Goal: Entertainment & Leisure: Consume media (video, audio)

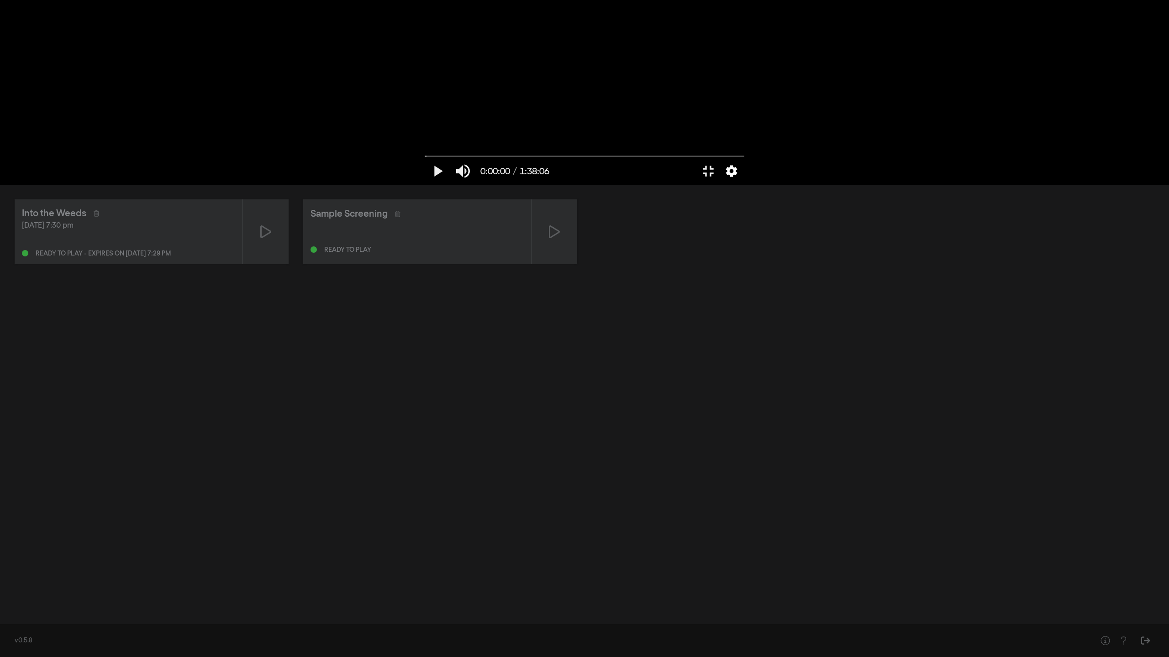
click at [742, 185] on button "settings" at bounding box center [731, 170] width 21 height 27
click at [744, 147] on label "Language English" at bounding box center [687, 138] width 114 height 18
click at [742, 185] on button "settings" at bounding box center [731, 170] width 21 height 27
click at [744, 110] on label "Captions English" at bounding box center [687, 101] width 114 height 18
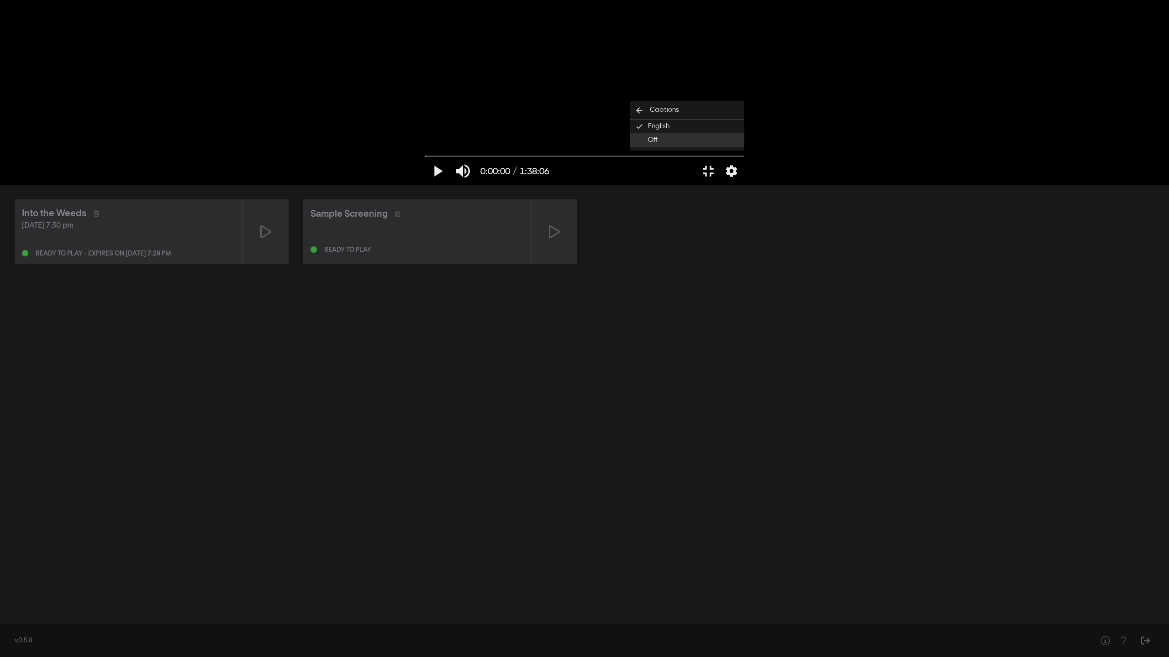
click at [744, 147] on button "Off" at bounding box center [687, 140] width 114 height 14
click at [425, 185] on button "play_arrow" at bounding box center [438, 170] width 26 height 27
type input "8.994047"
type input "0.943873355263158"
type input "9.119658"
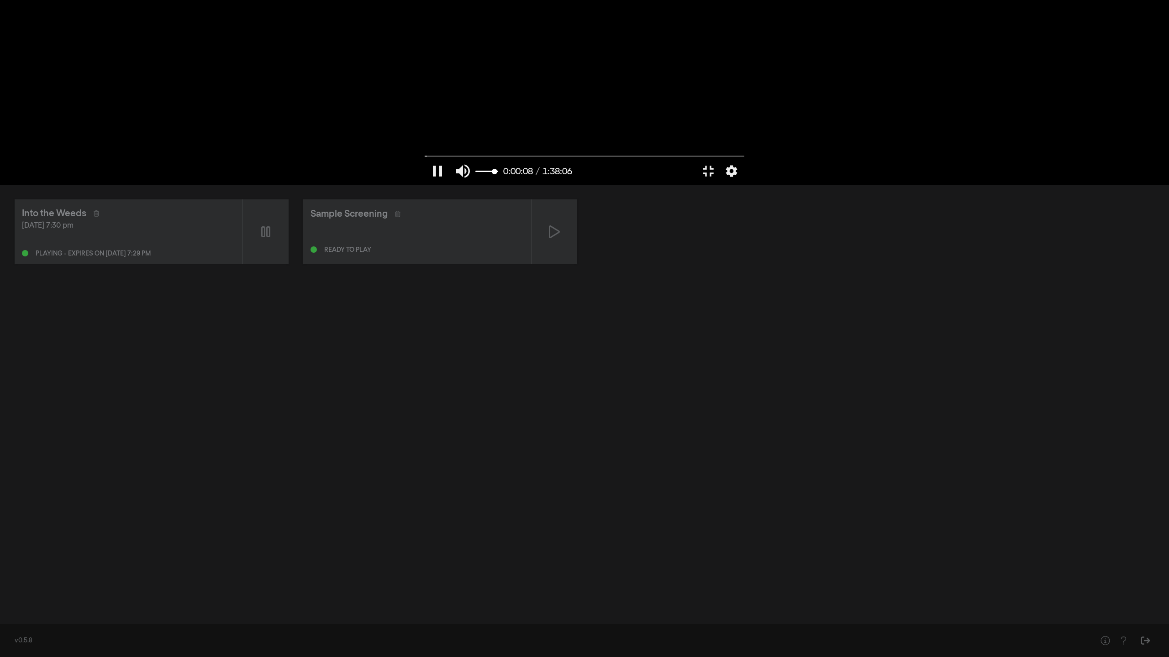
type input "0.931743421052632"
type input "9.134403"
type input "0.919819078947369"
type input "9.151164"
type input "0.896792763157895"
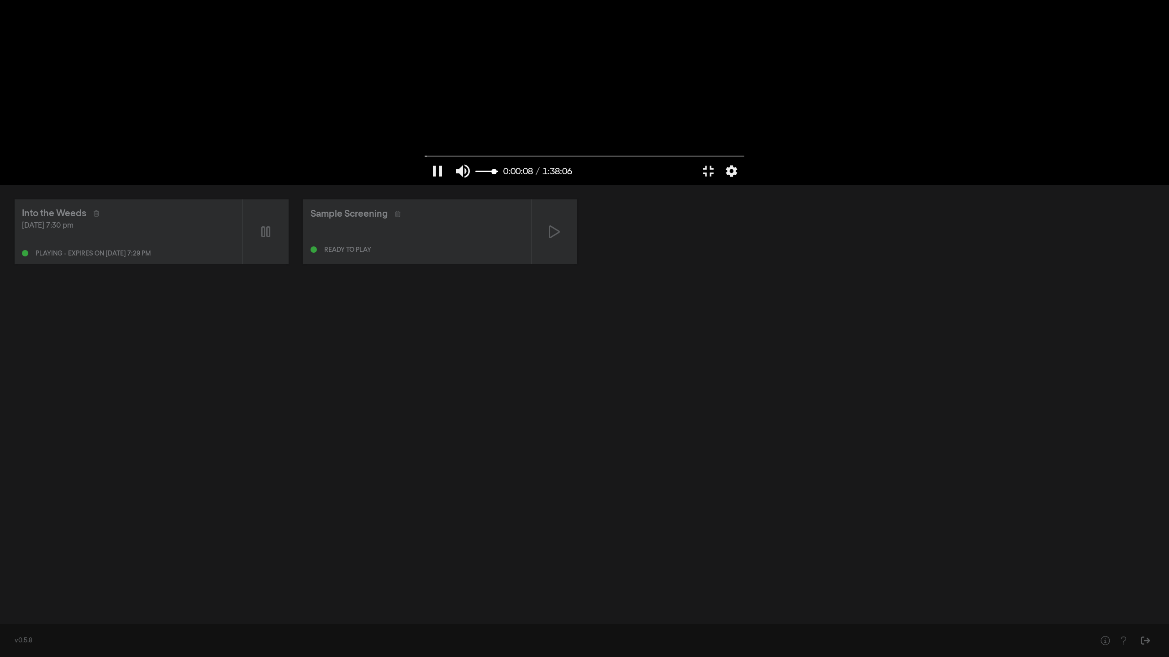
type input "9.167854"
type input "0.884868421052632"
type input "9.185032"
type input "0.878700657894737"
type input "9.201356"
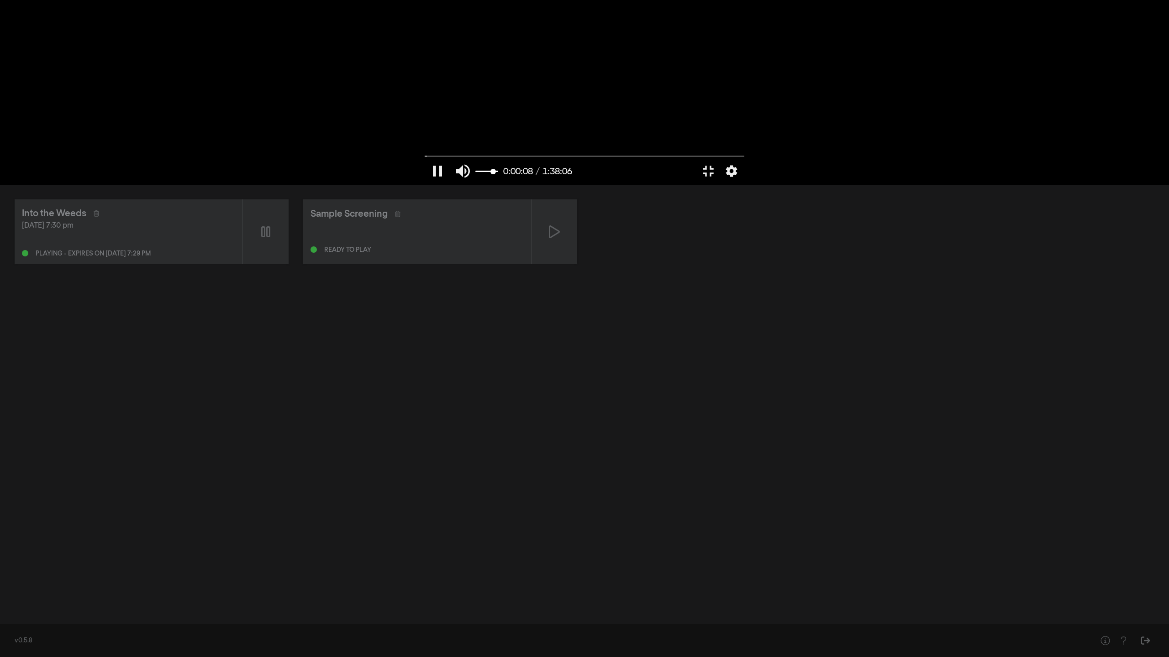
type input "0.860814144736842"
type input "9.217391"
type input "0.854646381578947"
type input "9.234512"
type input "0.848684210526316"
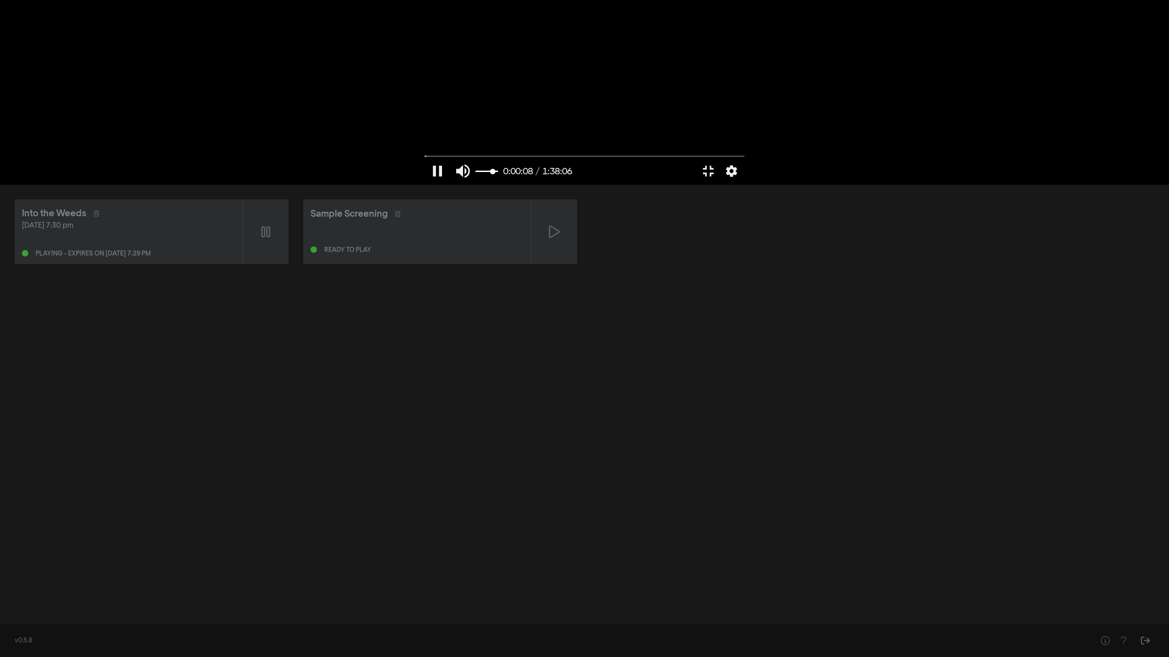
type input "9.251589"
type input "0.830592105263158"
type input "9.284414"
type input "0.824629934210526"
type input "9.317508"
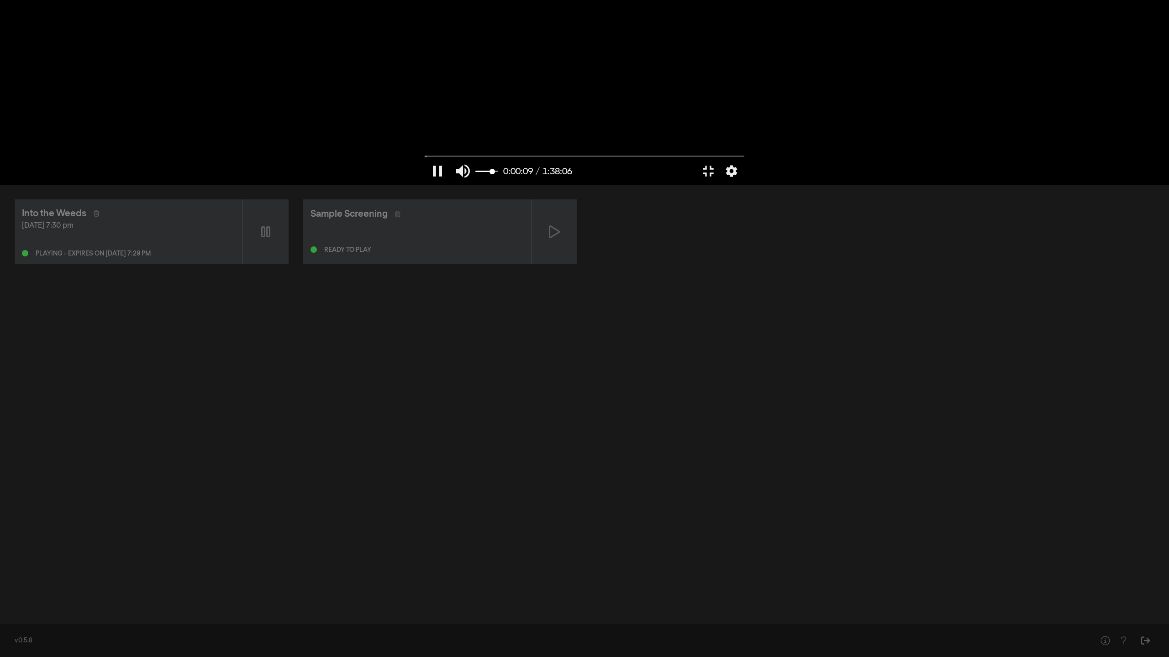
type input "0.818667763157895"
type input "9.626292"
type input "0.818667763157895"
click at [475, 174] on input "Volume" at bounding box center [486, 171] width 23 height 5
click at [425, 185] on button "pause" at bounding box center [438, 170] width 26 height 27
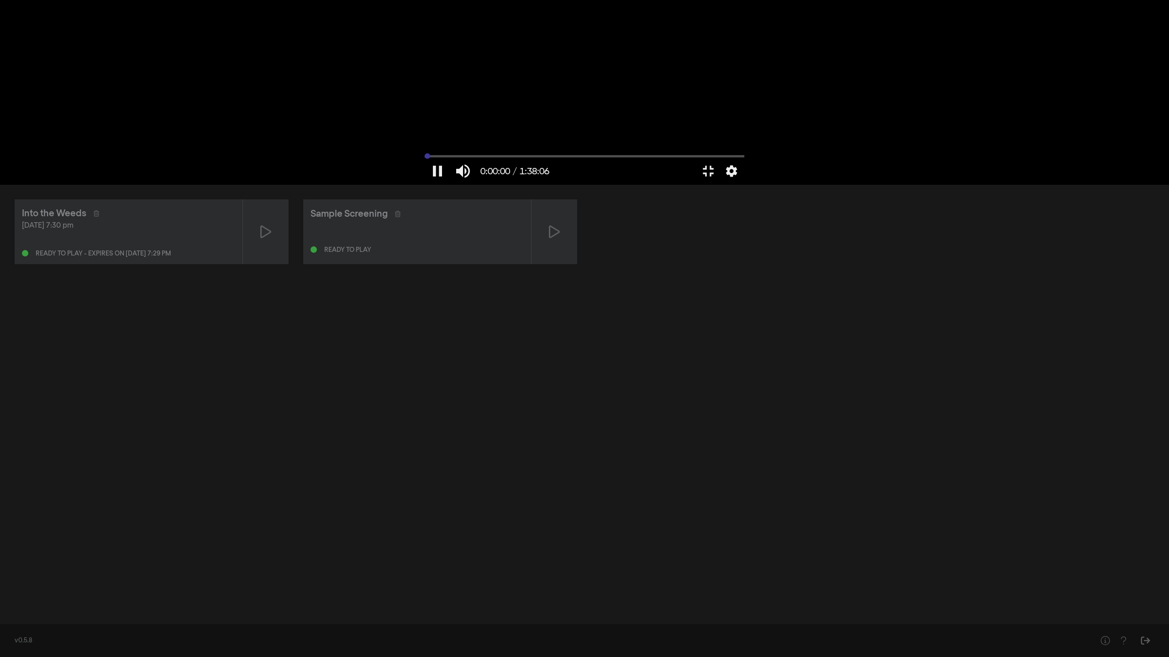
drag, startPoint x: 21, startPoint y: 626, endPoint x: 2, endPoint y: 625, distance: 19.2
type input "0"
click at [425, 159] on input "Seek" at bounding box center [585, 155] width 320 height 5
drag, startPoint x: 70, startPoint y: 644, endPoint x: 76, endPoint y: 646, distance: 6.8
type input "1"
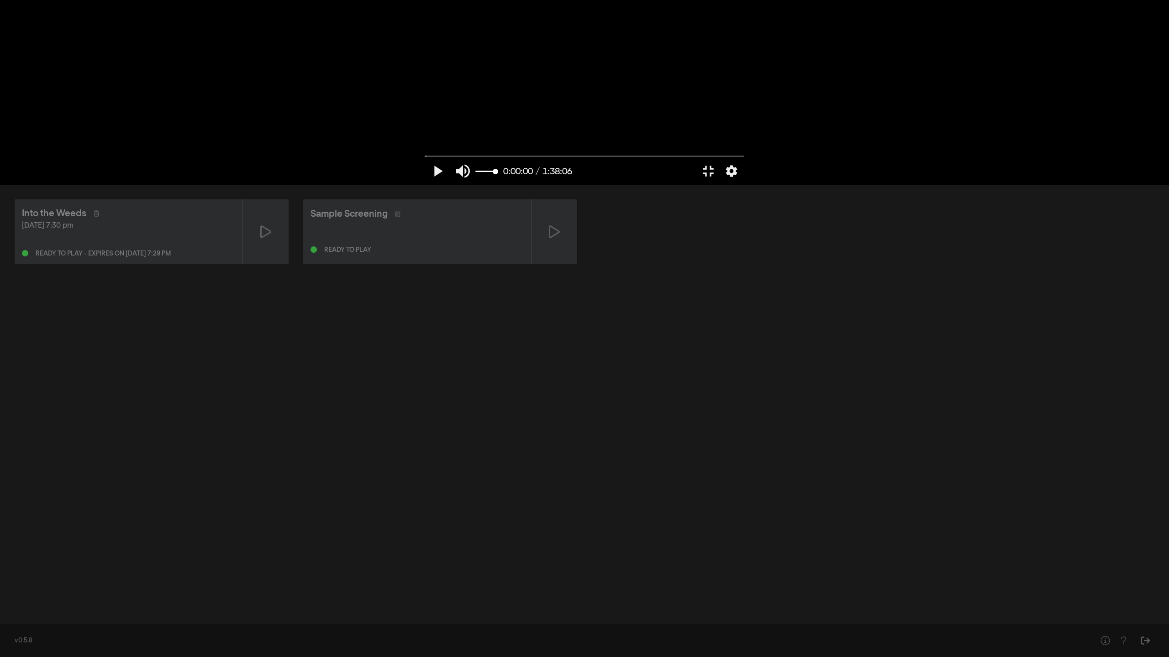
click at [475, 174] on input "Volume" at bounding box center [486, 171] width 23 height 5
click at [744, 159] on input "Seek" at bounding box center [585, 155] width 320 height 5
drag, startPoint x: 10, startPoint y: 626, endPoint x: 0, endPoint y: 627, distance: 10.5
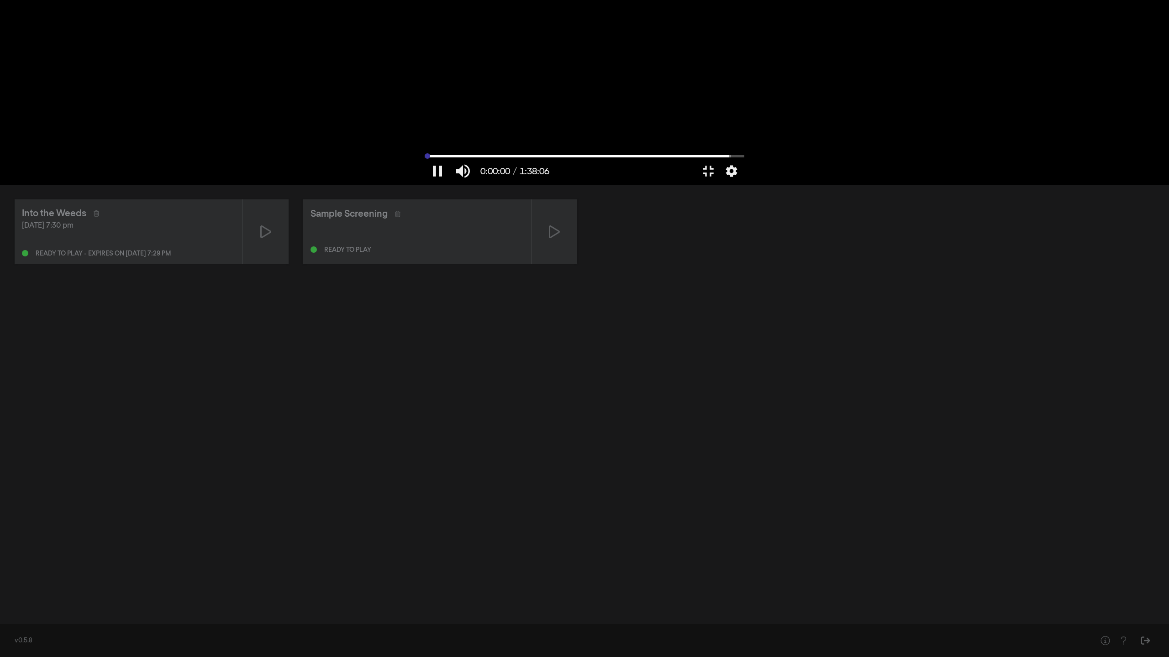
type input "0"
click at [425, 159] on input "Seek" at bounding box center [585, 155] width 320 height 5
